Goal: Task Accomplishment & Management: Use online tool/utility

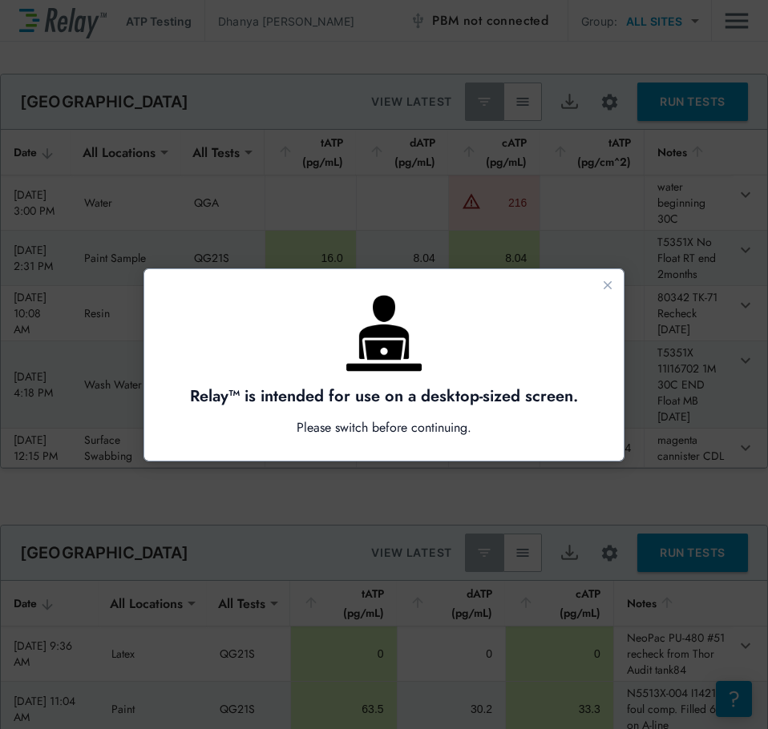
click at [618, 204] on div at bounding box center [384, 364] width 768 height 729
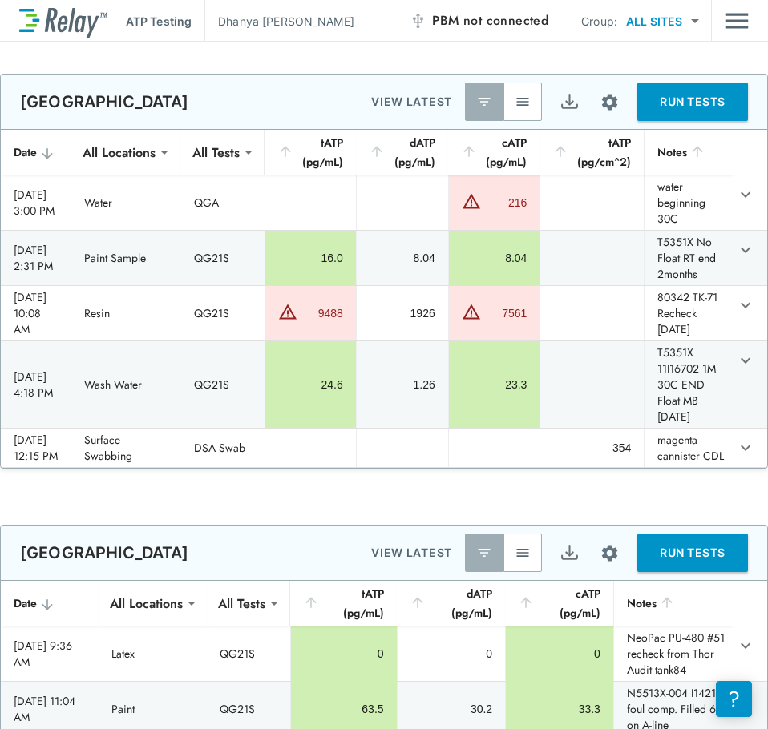
click at [504, 87] on button "button" at bounding box center [522, 102] width 38 height 38
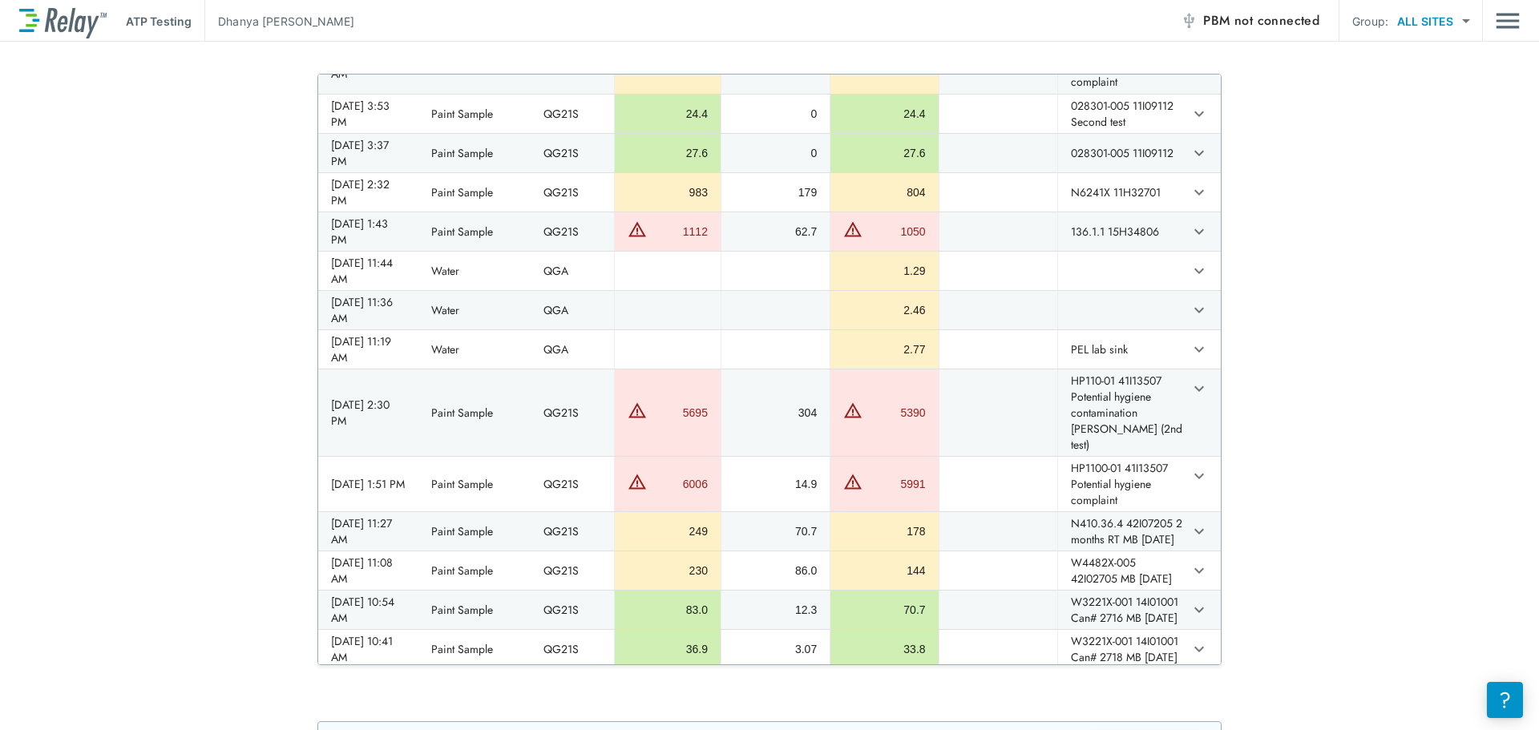
scroll to position [3126, 0]
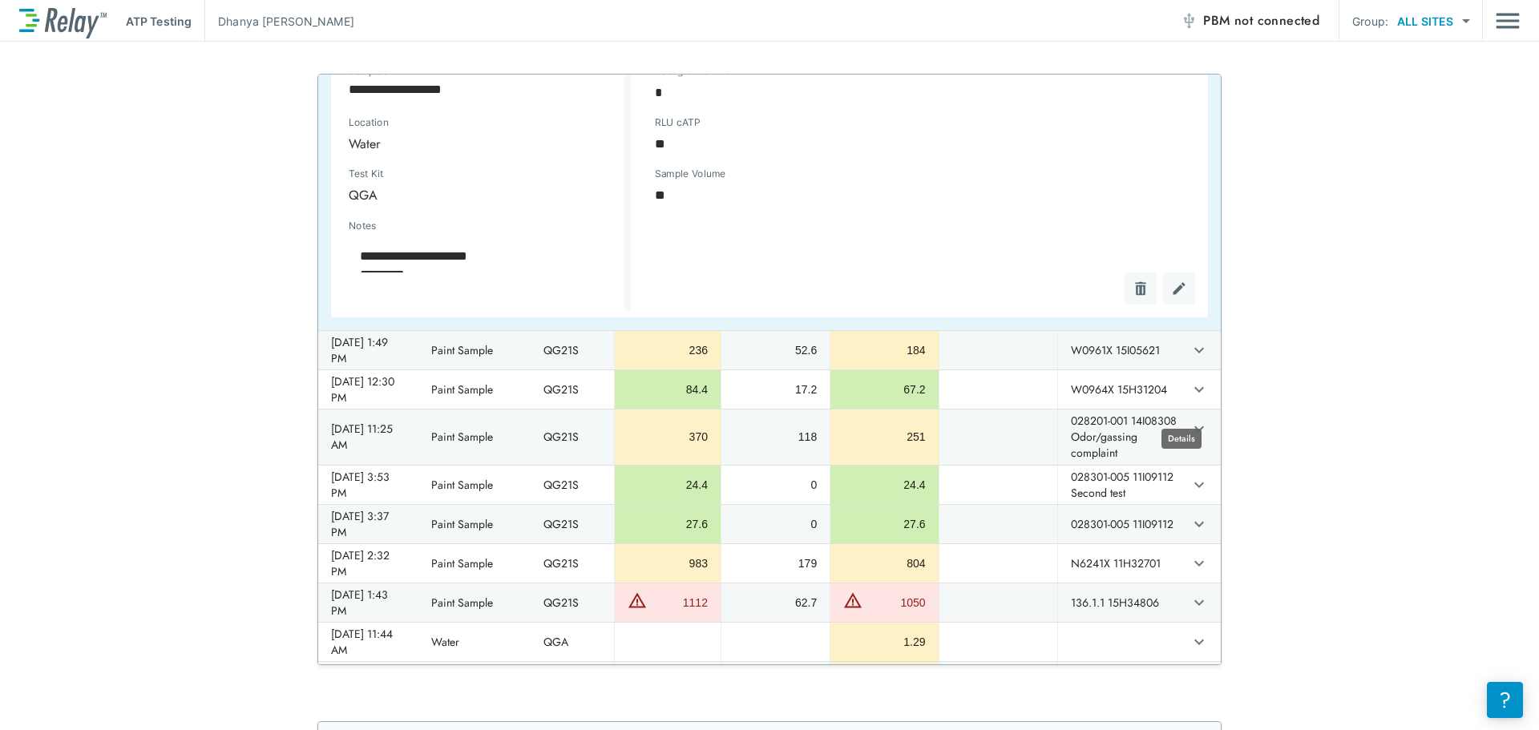
type textarea "*"
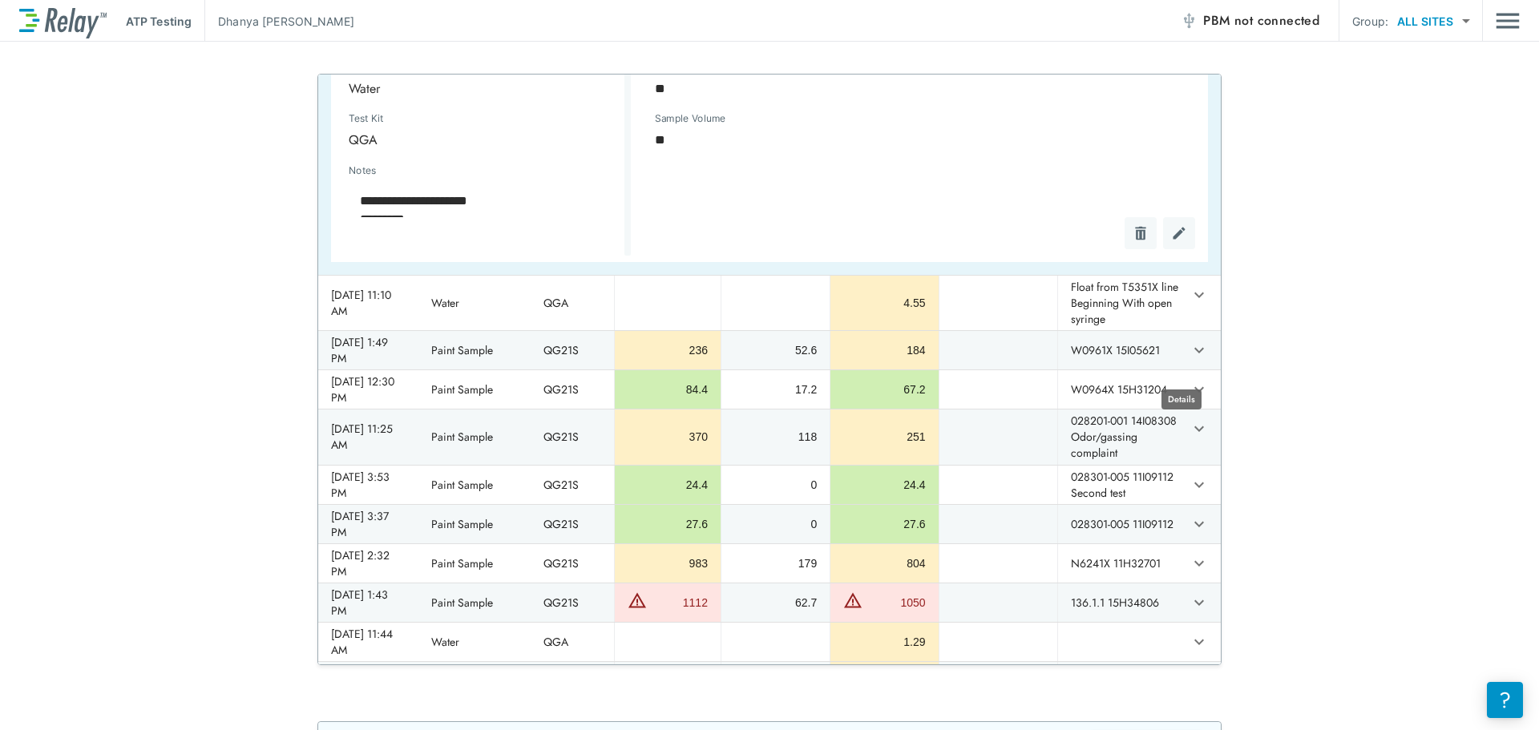
type textarea "*"
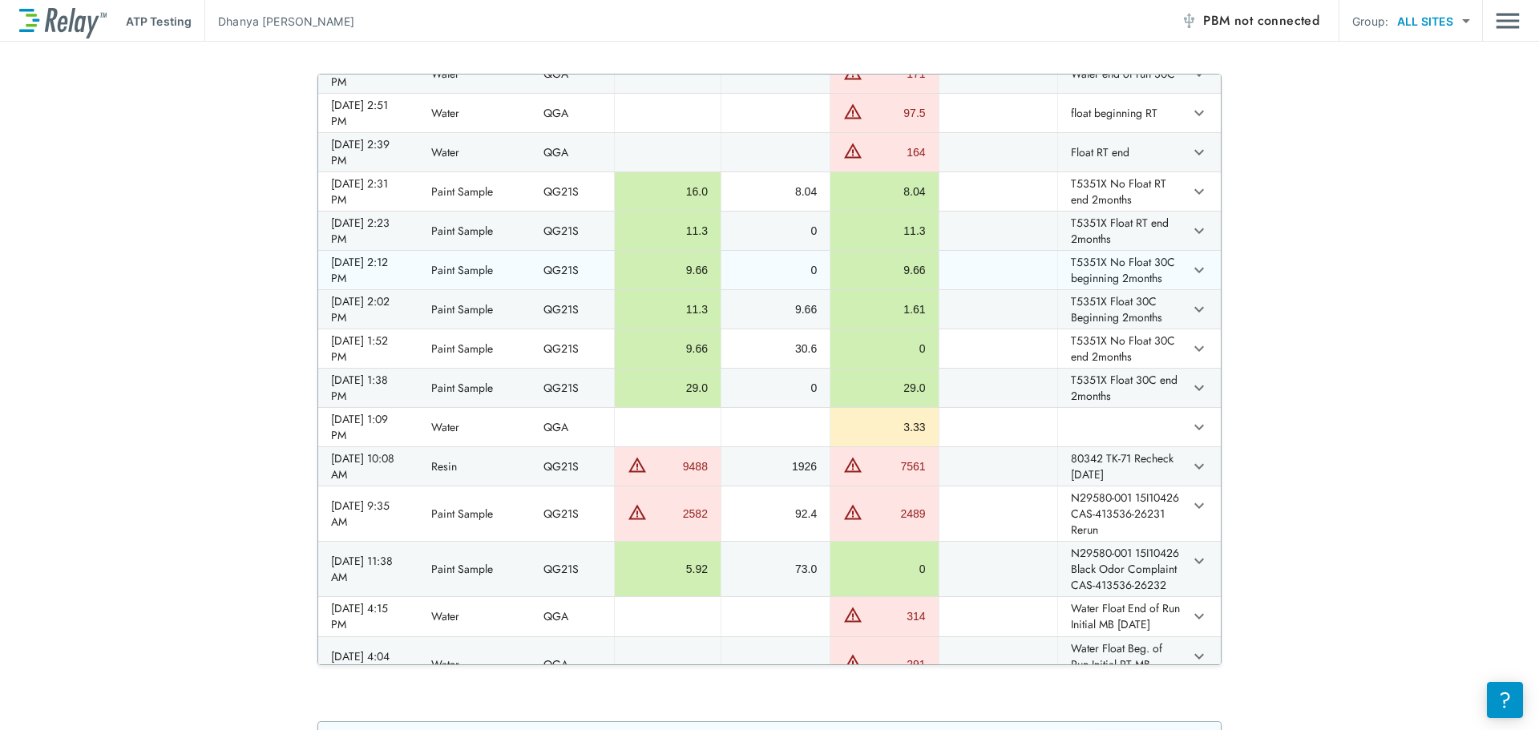
scroll to position [0, 0]
